Goal: Information Seeking & Learning: Learn about a topic

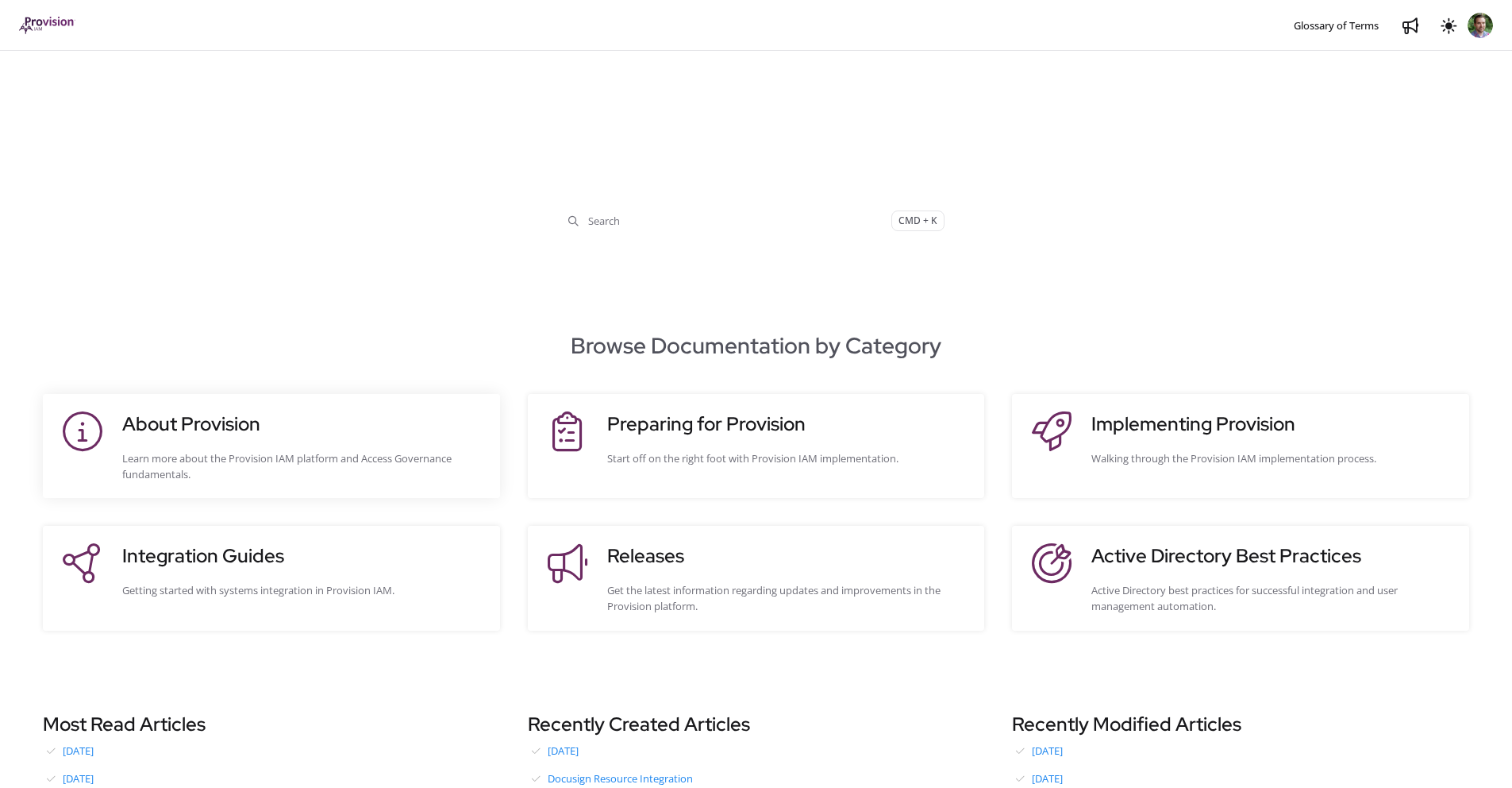
click at [402, 439] on div "About Provision Learn more about the Provision IAM platform and Access Governan…" at bounding box center [303, 446] width 362 height 73
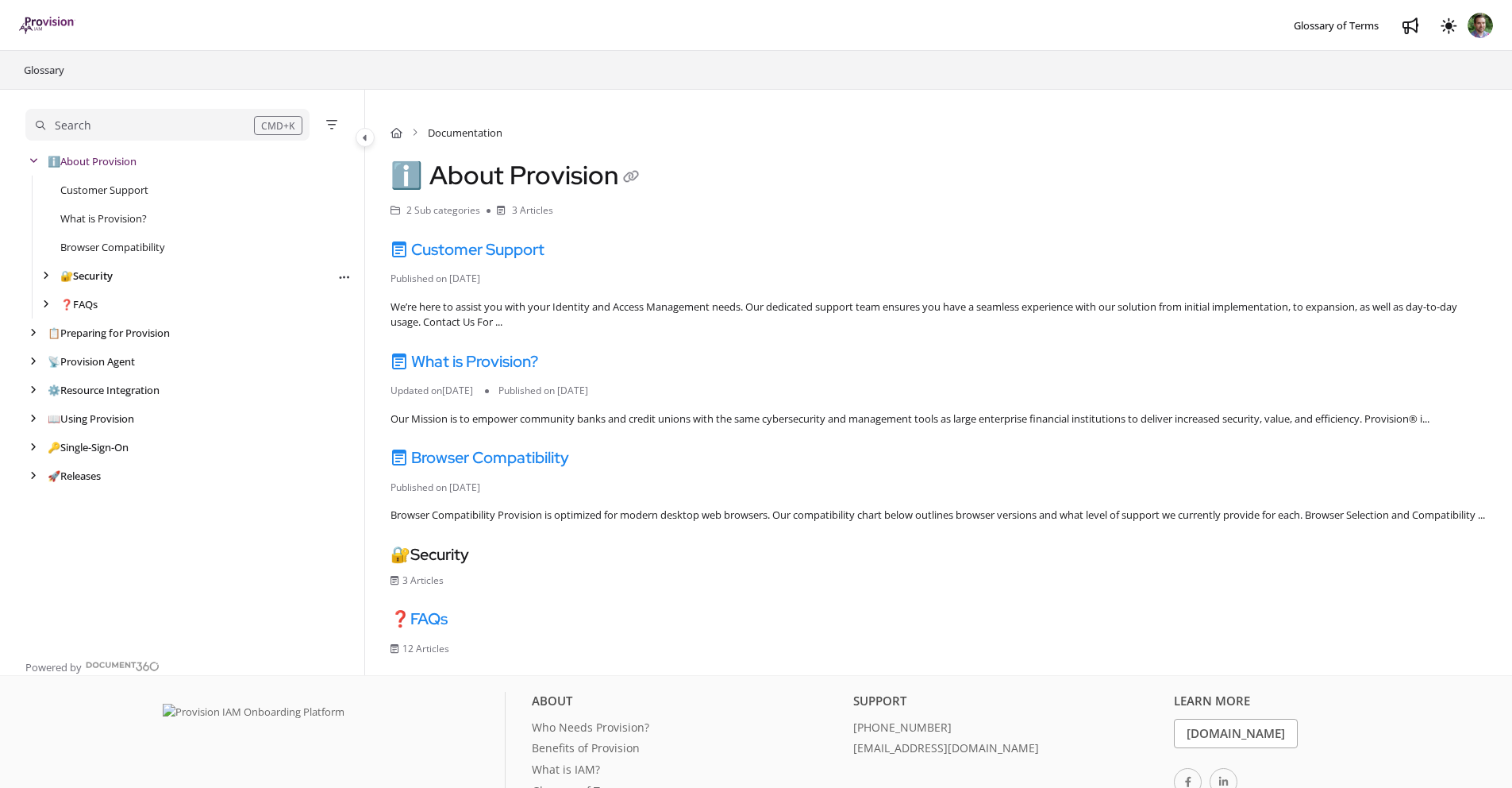
click at [75, 276] on link "🔐 Security" at bounding box center [87, 276] width 53 height 16
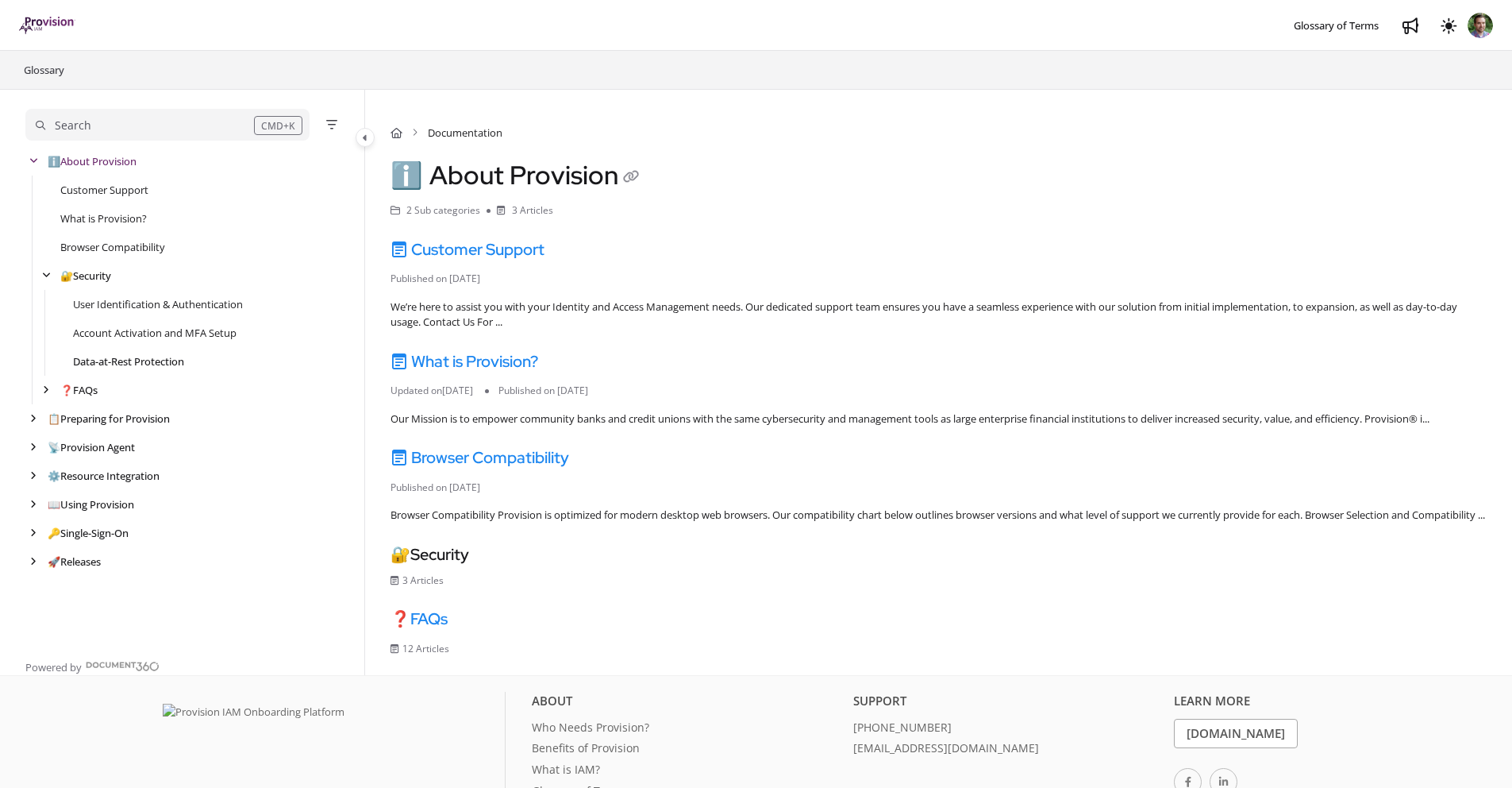
click at [94, 361] on link "Data-at-Rest Protection" at bounding box center [129, 362] width 111 height 16
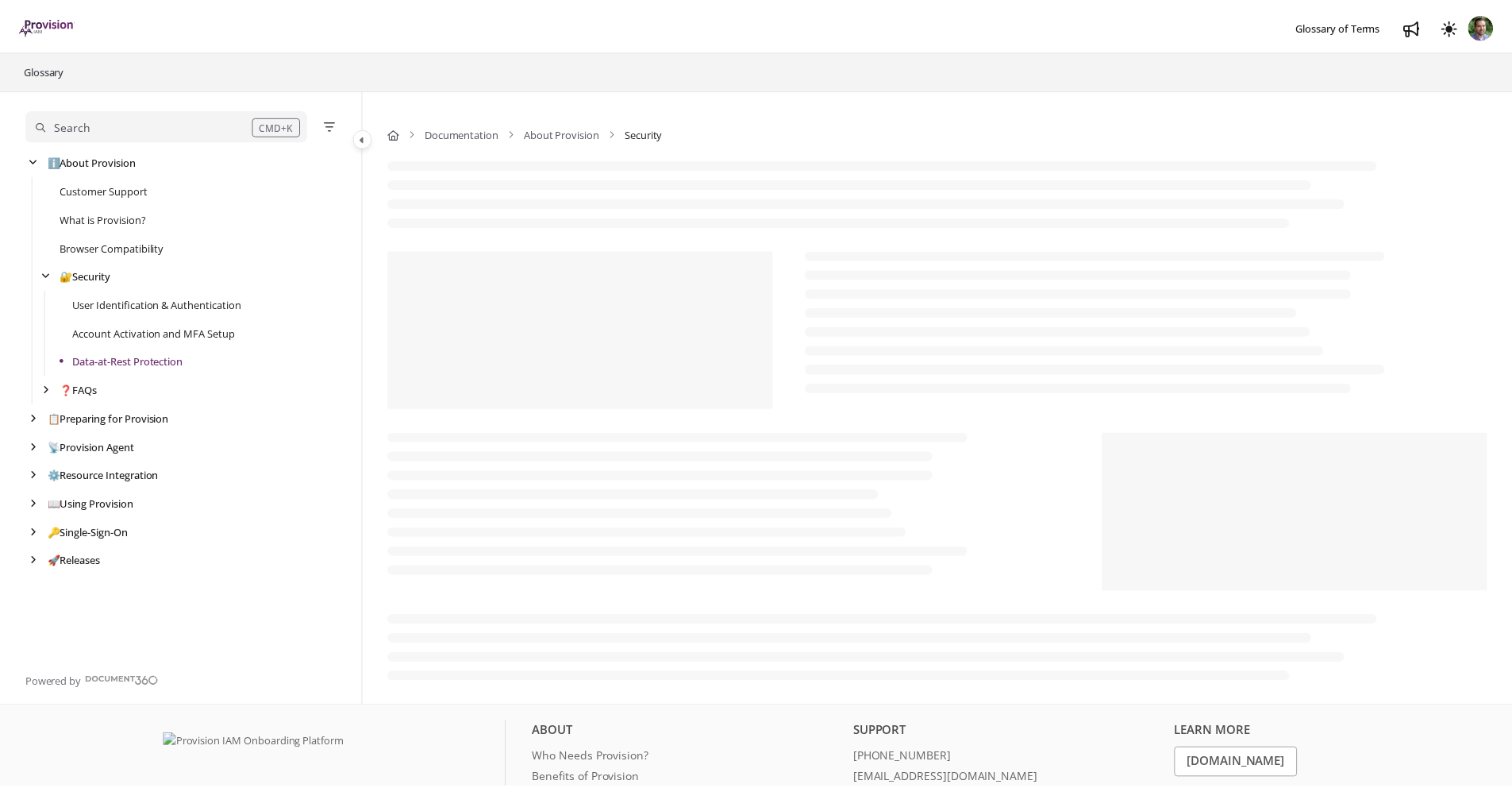
scroll to position [5, 0]
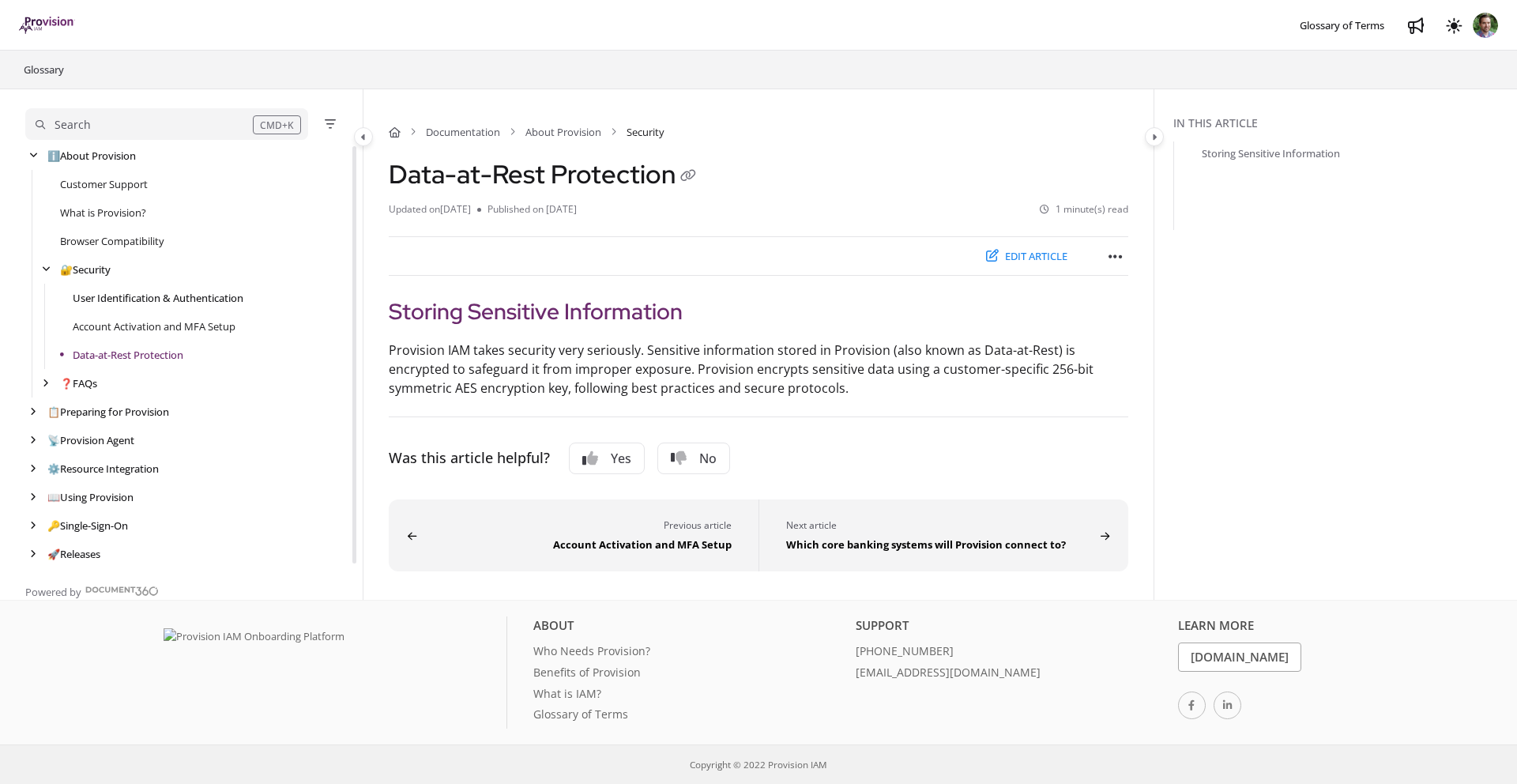
click at [122, 300] on link "User Identification & Authentication" at bounding box center [158, 298] width 171 height 16
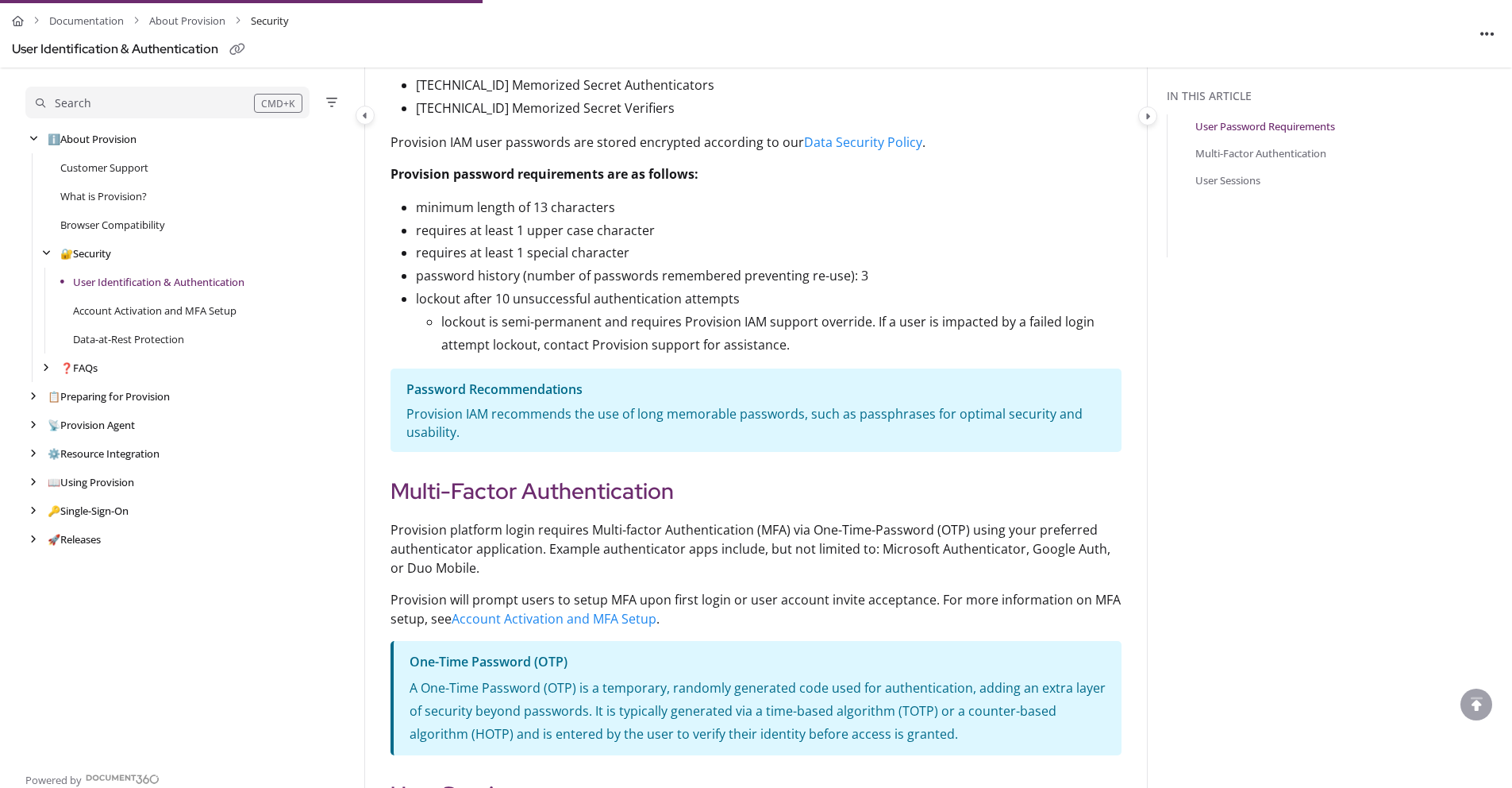
scroll to position [254, 0]
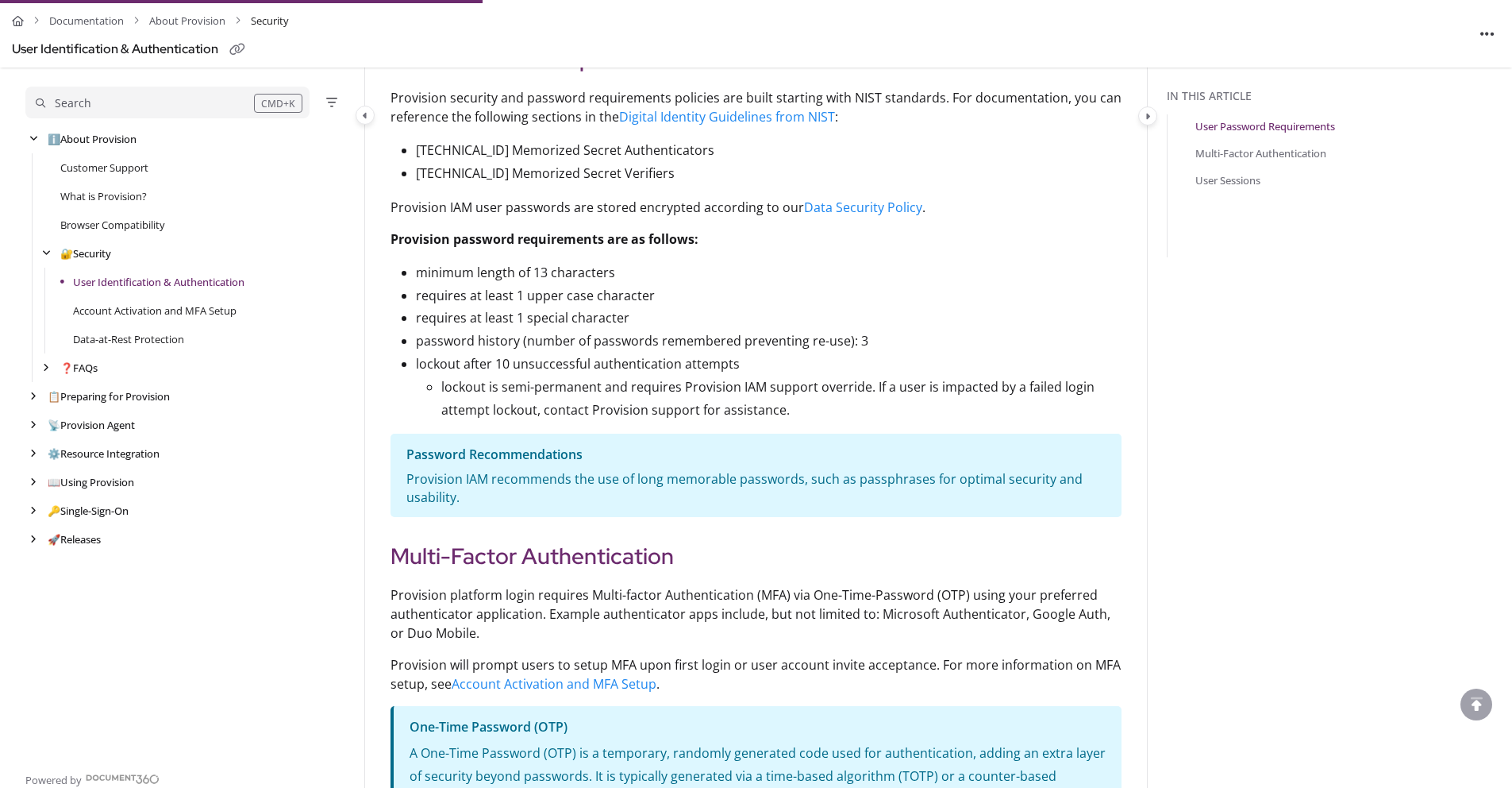
click at [848, 303] on p "requires at least 1 upper case character" at bounding box center [769, 296] width 706 height 23
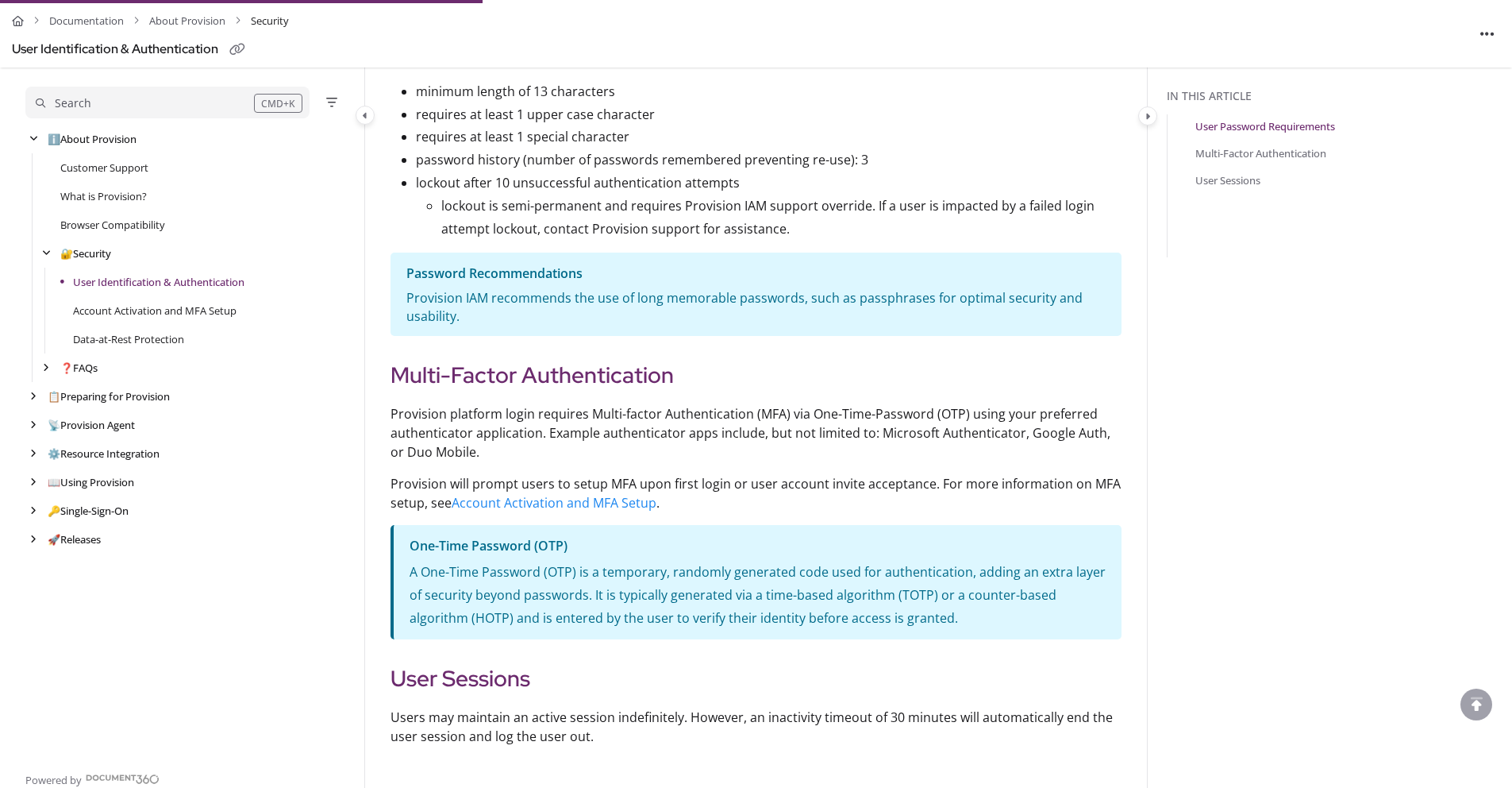
scroll to position [604, 0]
